Goal: Book appointment/travel/reservation

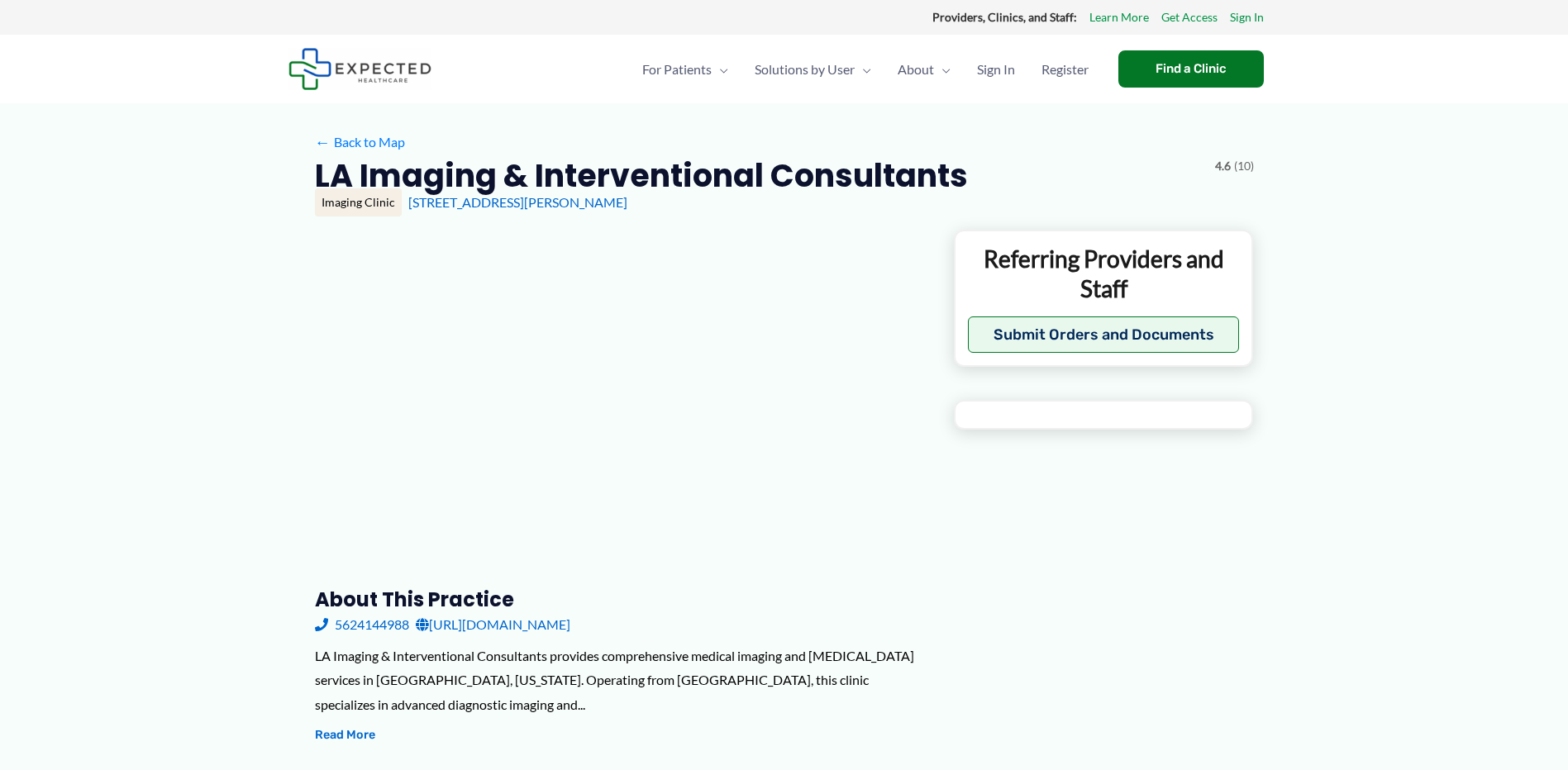
type input "**********"
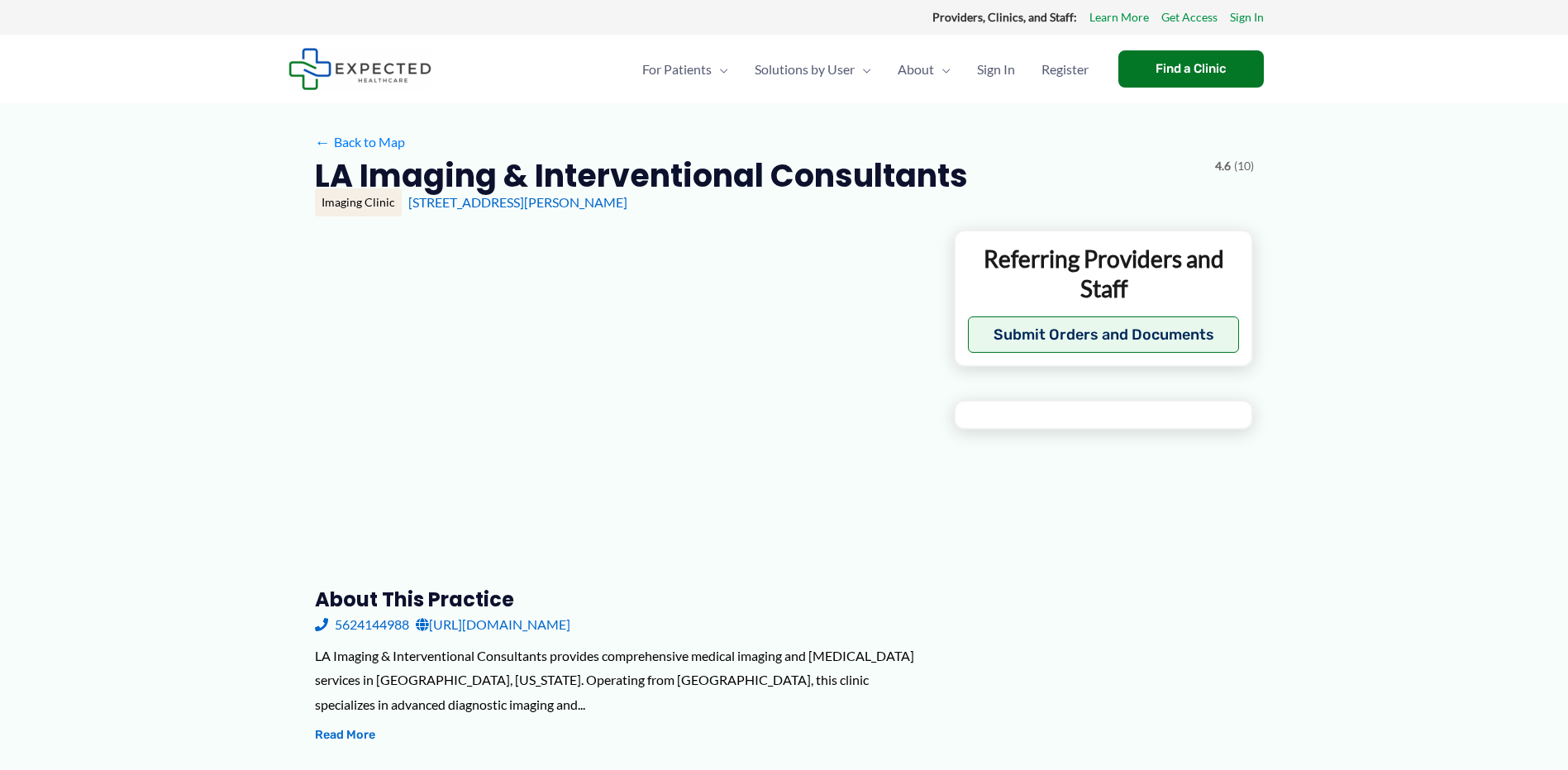
type input "**********"
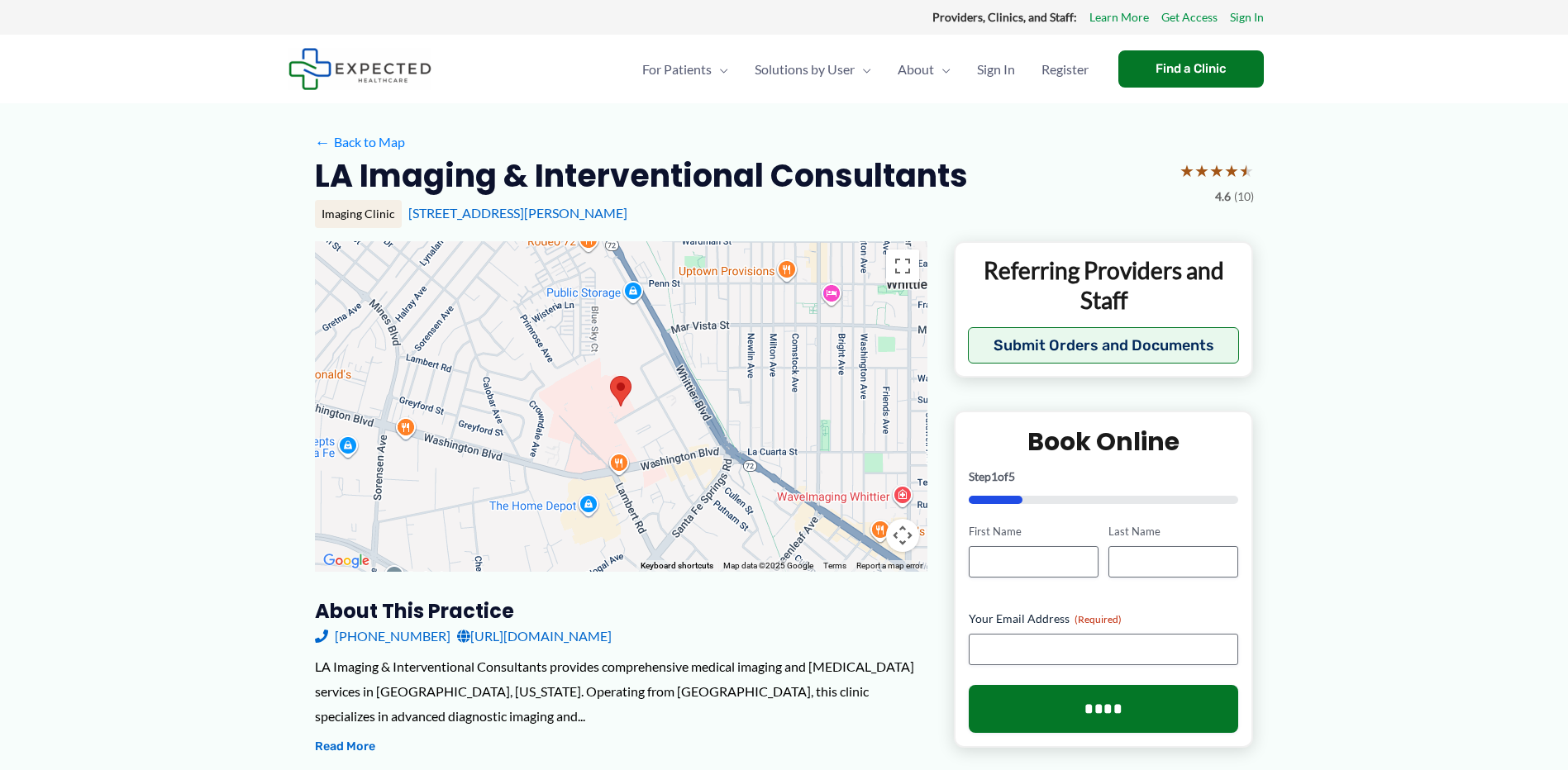
click at [612, 642] on link "[URL][DOMAIN_NAME]" at bounding box center [534, 637] width 154 height 25
